Goal: Find specific page/section: Find specific page/section

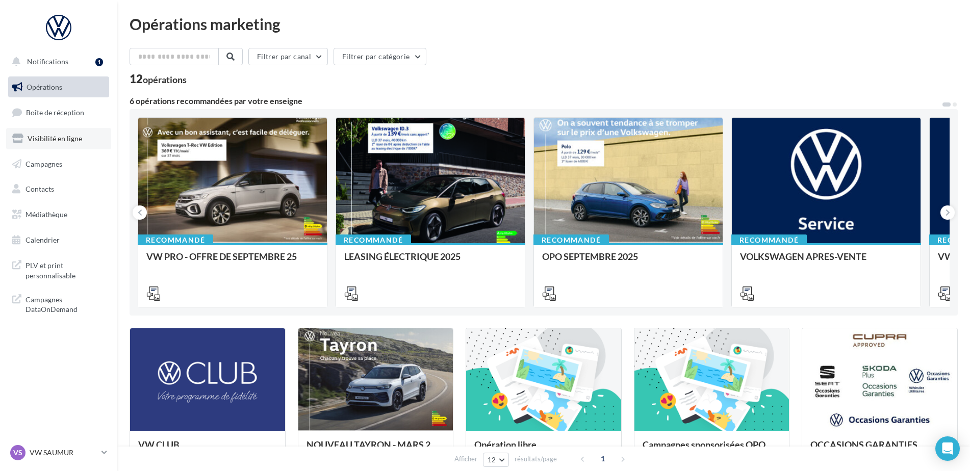
click at [64, 146] on link "Visibilité en ligne" at bounding box center [58, 138] width 105 height 21
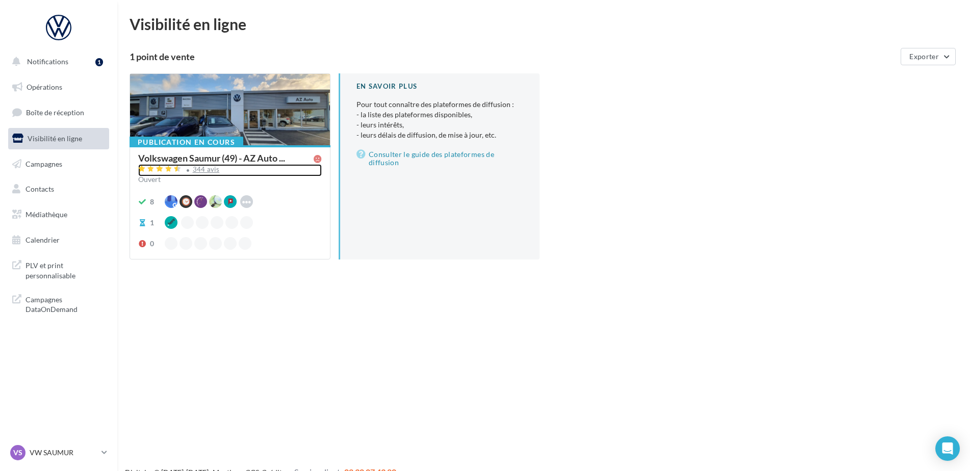
click at [210, 174] on div "344 avis" at bounding box center [230, 170] width 184 height 12
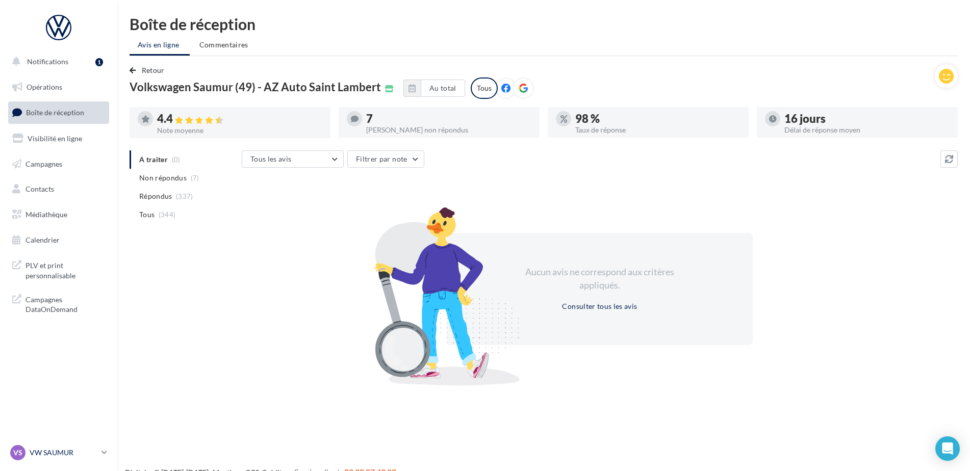
click at [54, 455] on p "VW SAUMUR" at bounding box center [64, 453] width 68 height 10
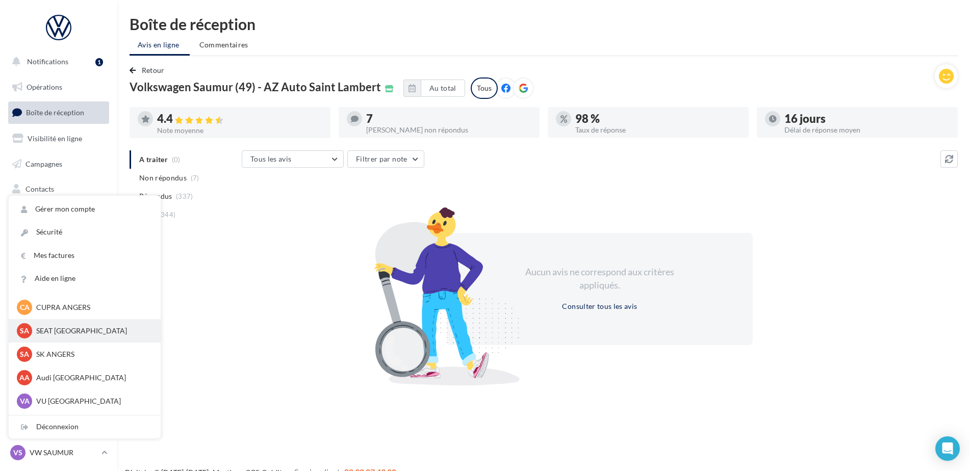
scroll to position [77, 0]
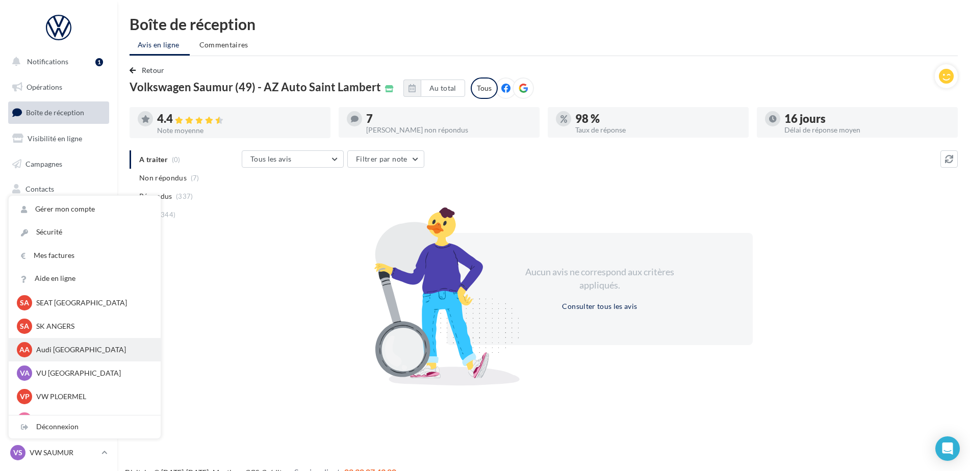
click at [67, 341] on div "AA Audi ANGERS audi-ange-tar" at bounding box center [85, 349] width 152 height 23
click at [59, 352] on p "Audi ANGERS" at bounding box center [92, 350] width 112 height 10
